Goal: Information Seeking & Learning: Learn about a topic

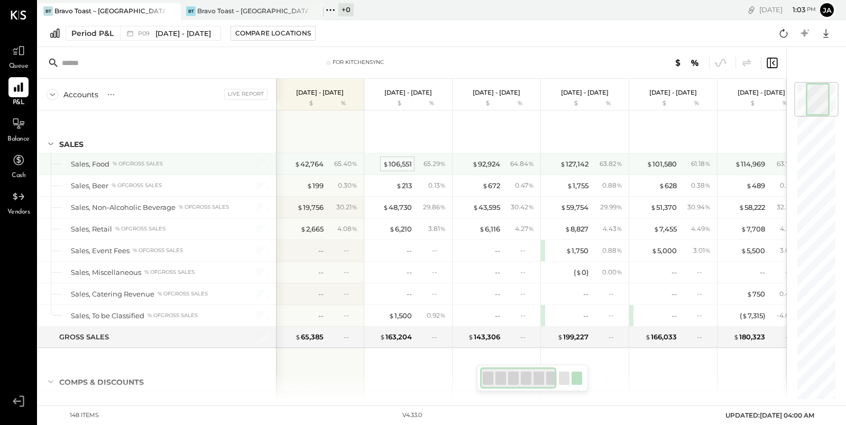
click at [403, 161] on div "$ 106,551" at bounding box center [397, 164] width 29 height 10
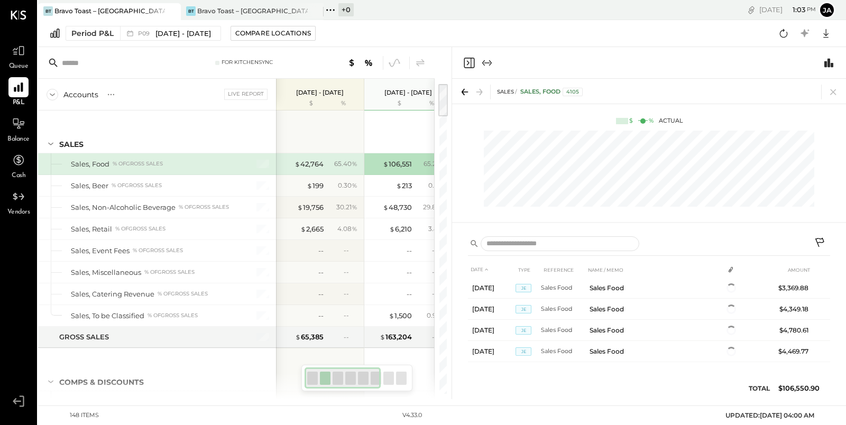
scroll to position [504, 0]
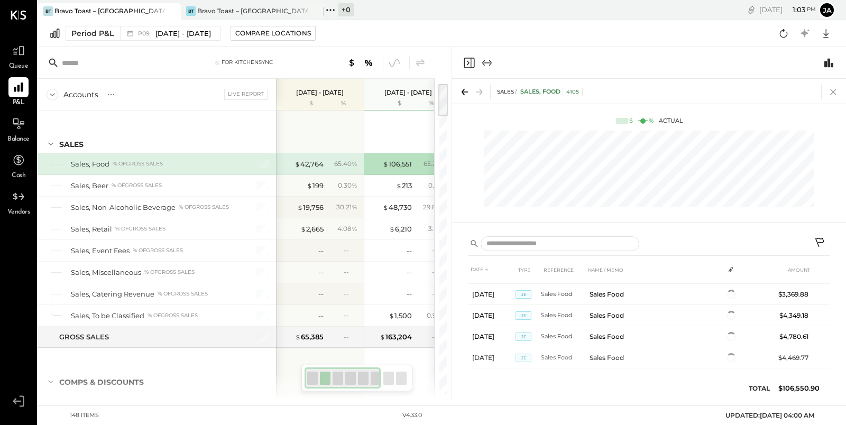
click at [831, 91] on icon at bounding box center [833, 92] width 15 height 15
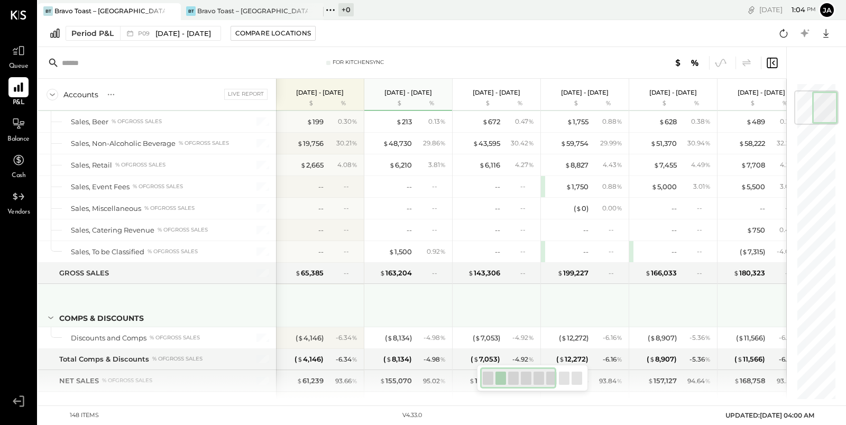
scroll to position [70, 0]
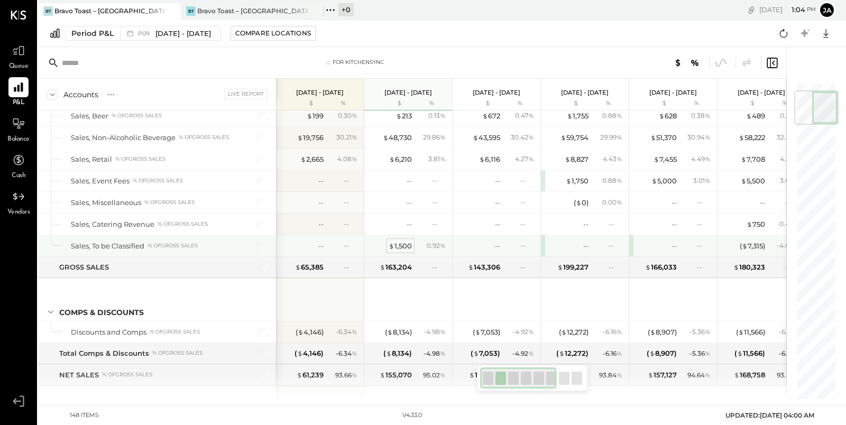
click at [397, 243] on div "$ 1,500" at bounding box center [400, 246] width 23 height 10
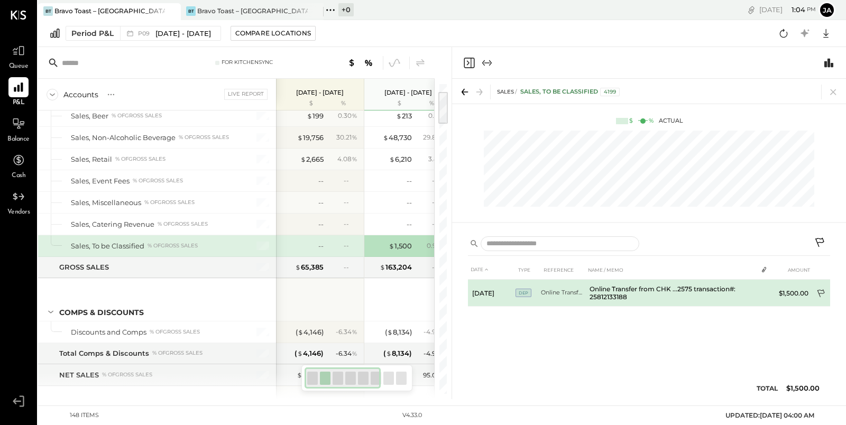
click at [824, 294] on icon at bounding box center [822, 294] width 11 height 11
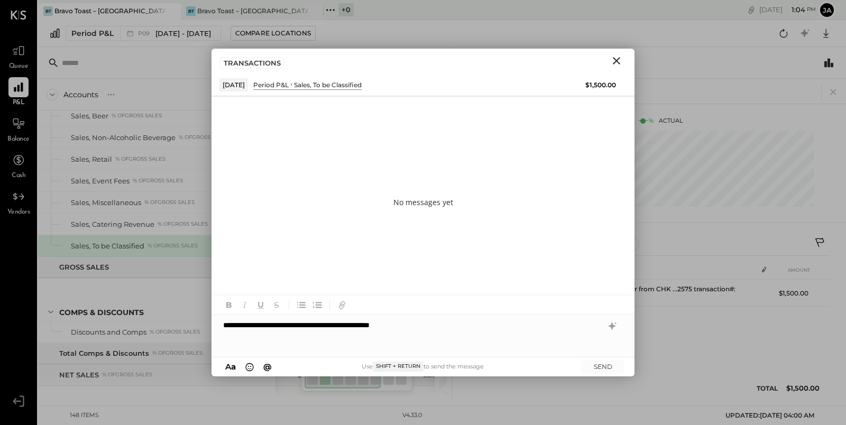
click at [337, 325] on div "**********" at bounding box center [423, 336] width 423 height 42
click at [463, 326] on div "**********" at bounding box center [423, 336] width 423 height 42
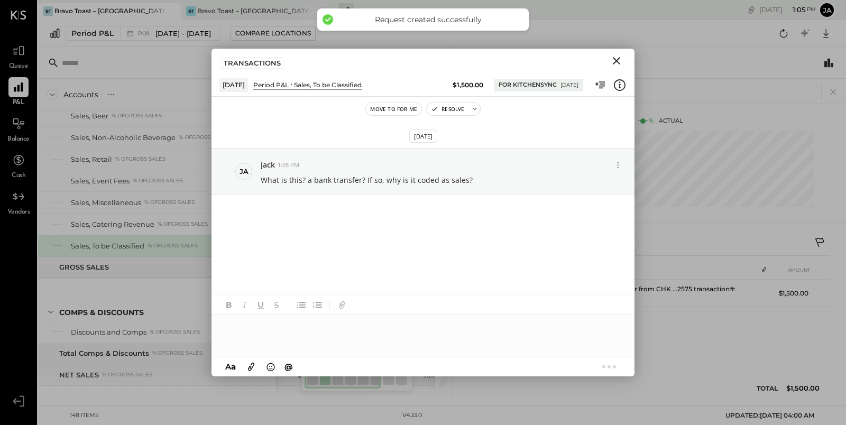
click at [616, 60] on icon "Close" at bounding box center [616, 60] width 7 height 7
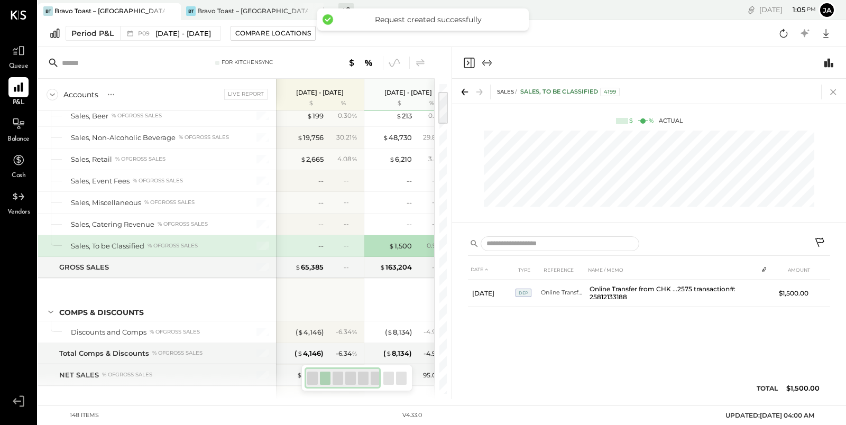
click at [833, 93] on icon at bounding box center [833, 92] width 6 height 6
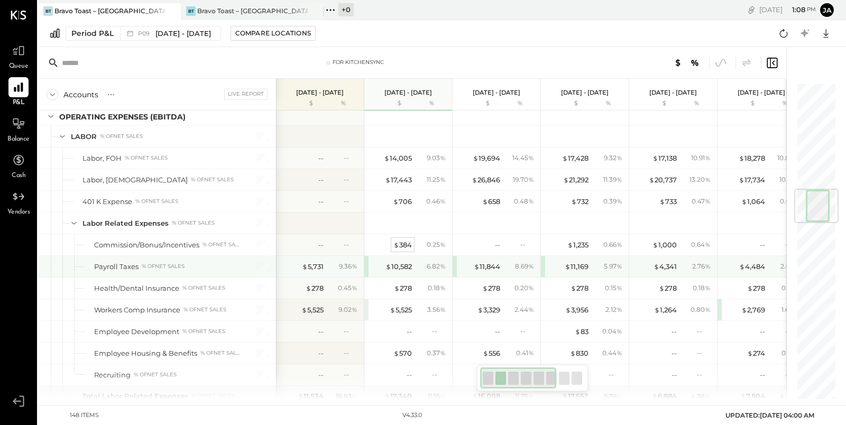
scroll to position [888, 0]
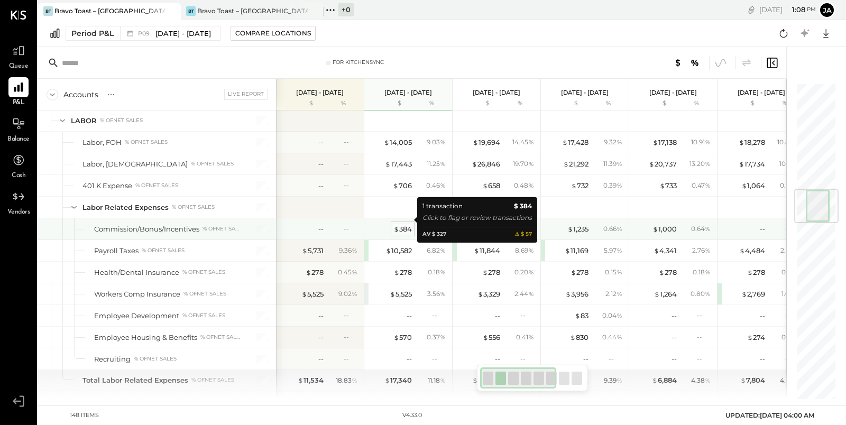
click at [404, 224] on div "$ 384" at bounding box center [403, 229] width 19 height 10
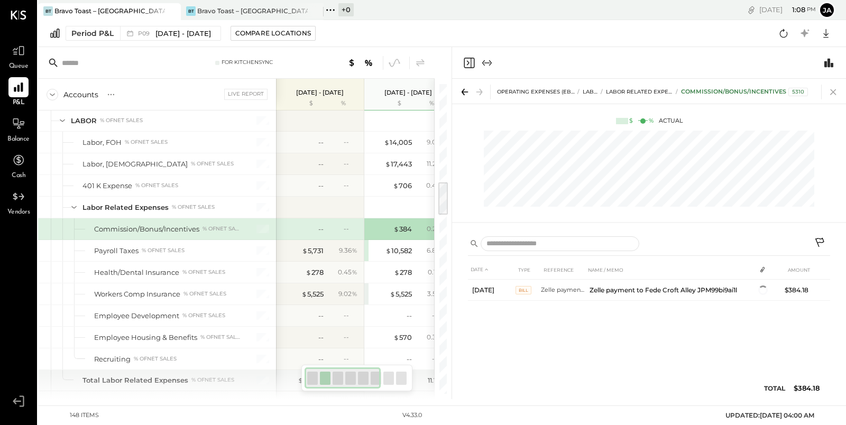
click at [836, 94] on icon at bounding box center [833, 92] width 15 height 15
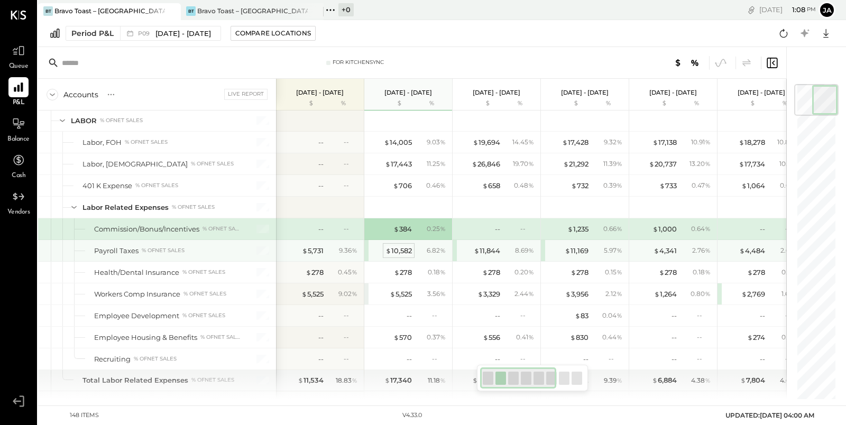
click at [399, 246] on div "$ 10,582" at bounding box center [399, 251] width 26 height 10
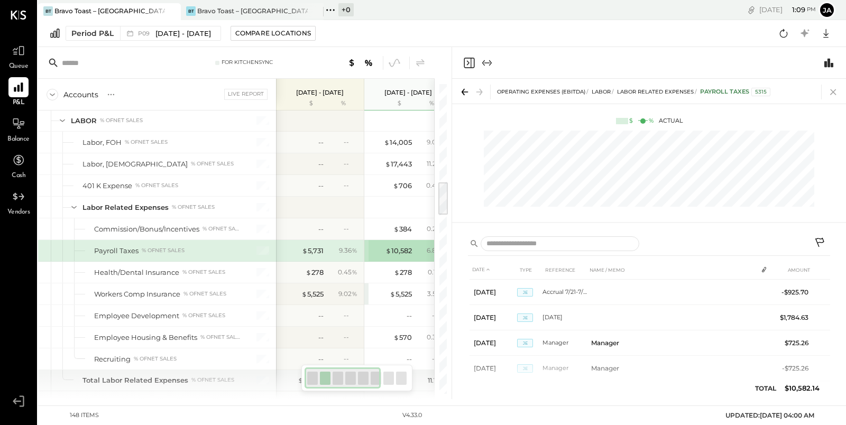
click at [835, 89] on icon at bounding box center [833, 92] width 15 height 15
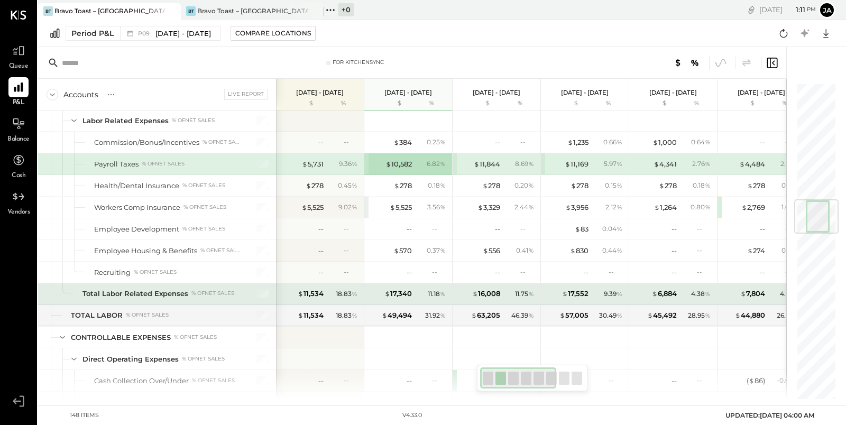
scroll to position [977, 0]
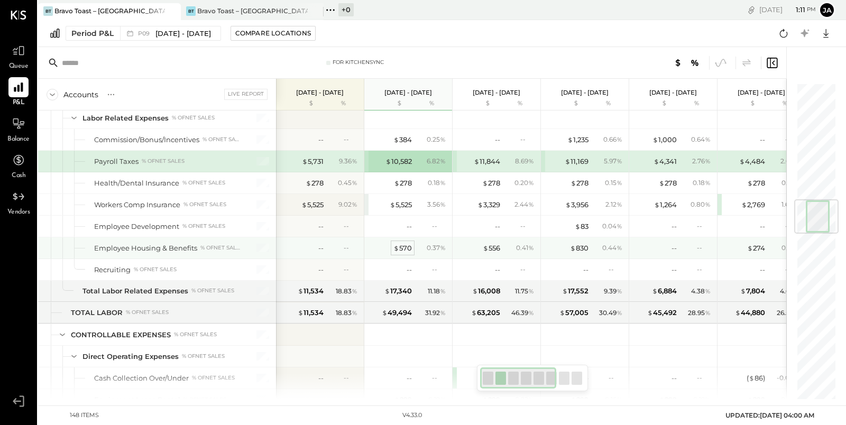
click at [408, 243] on div "$ 570" at bounding box center [403, 248] width 19 height 10
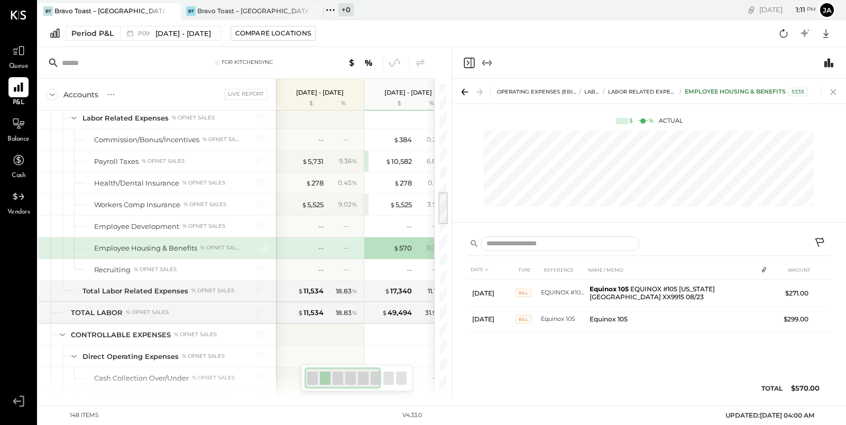
click at [835, 92] on icon at bounding box center [833, 92] width 15 height 15
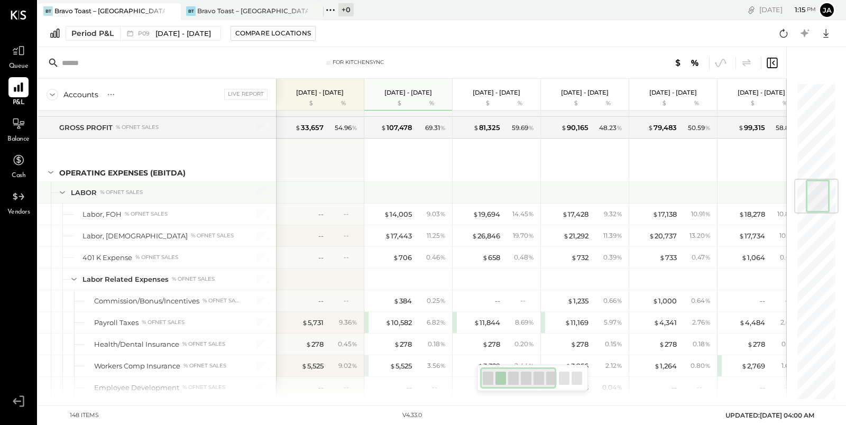
scroll to position [806, 0]
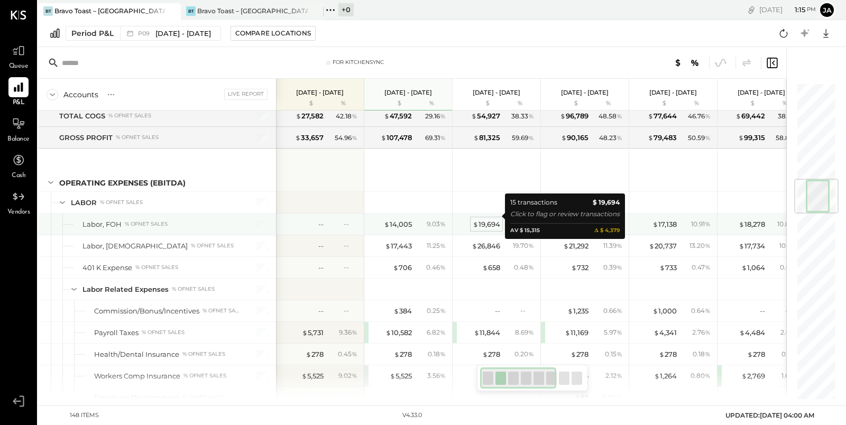
click at [490, 219] on div "$ 19,694" at bounding box center [487, 224] width 28 height 10
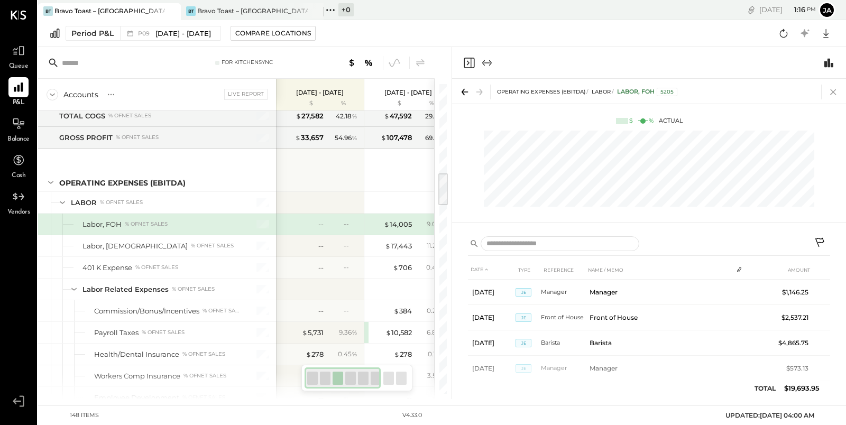
click at [837, 92] on icon at bounding box center [833, 92] width 15 height 15
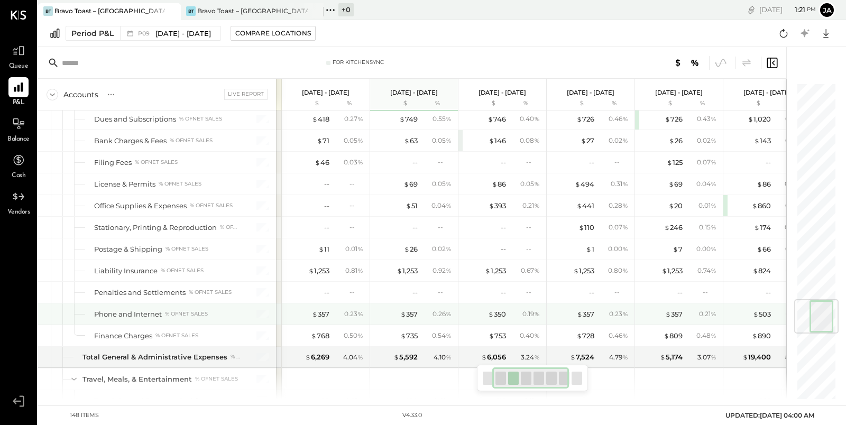
scroll to position [1809, 0]
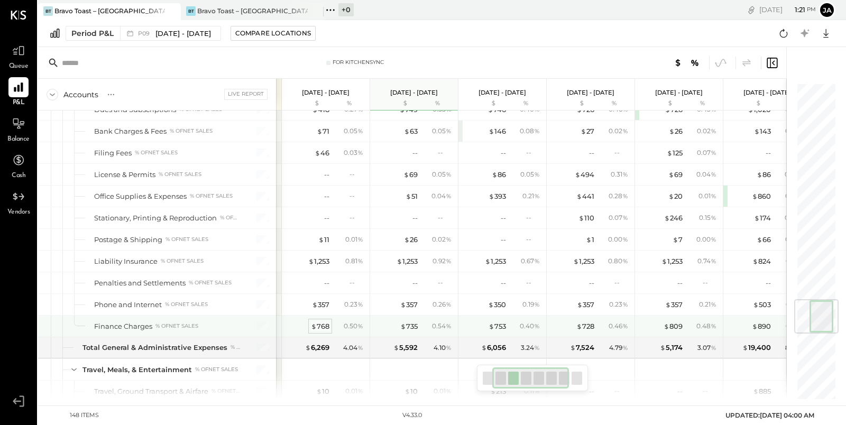
click at [317, 322] on div "$ 768" at bounding box center [320, 327] width 19 height 10
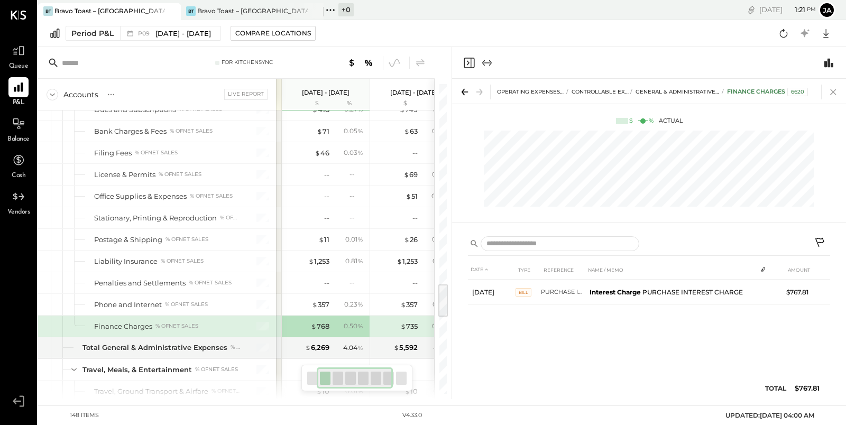
click at [835, 93] on icon at bounding box center [833, 92] width 6 height 6
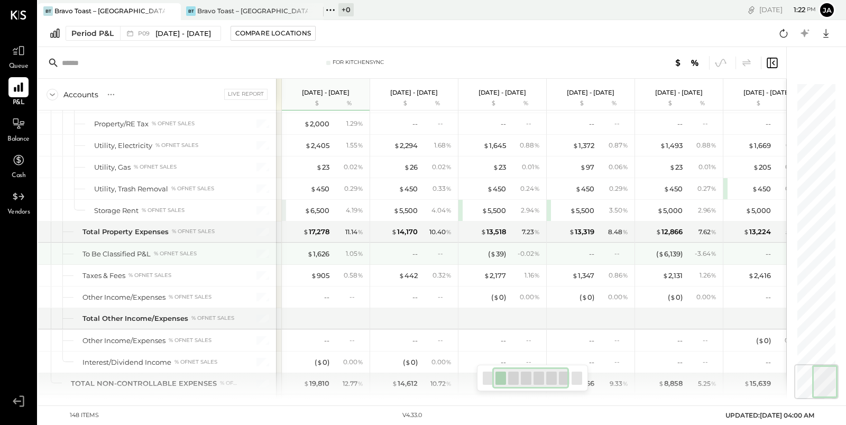
scroll to position [2338, 0]
